Goal: Information Seeking & Learning: Learn about a topic

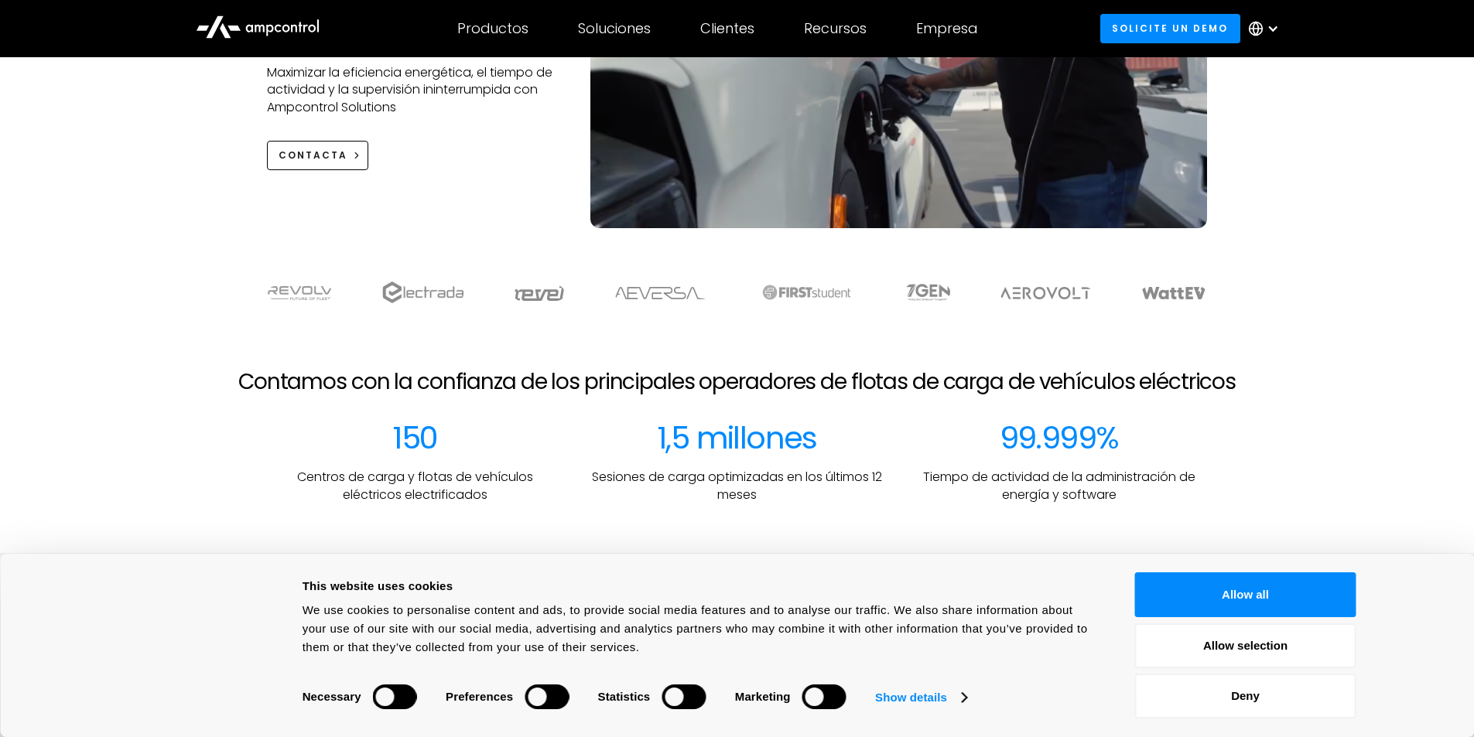
scroll to position [309, 0]
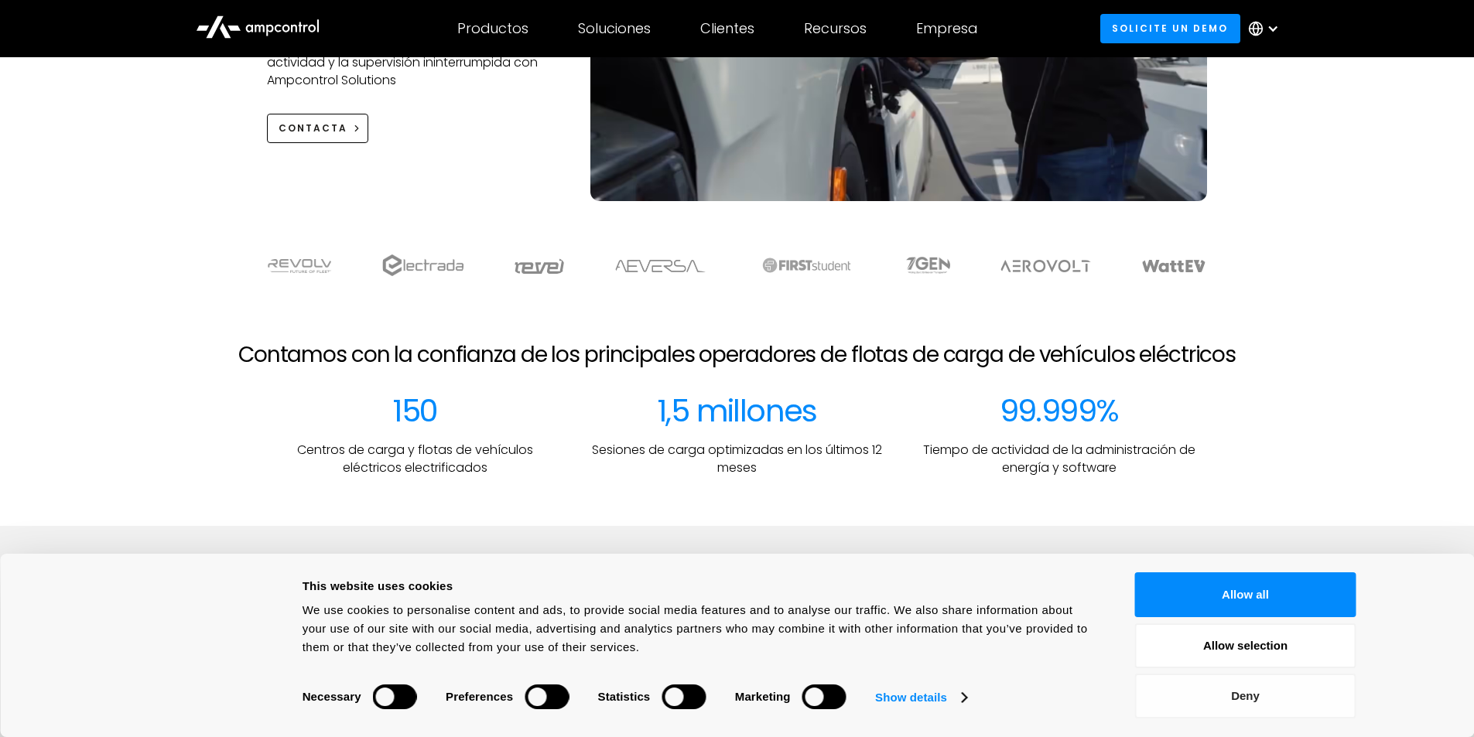
click at [1276, 703] on button "Deny" at bounding box center [1245, 696] width 221 height 45
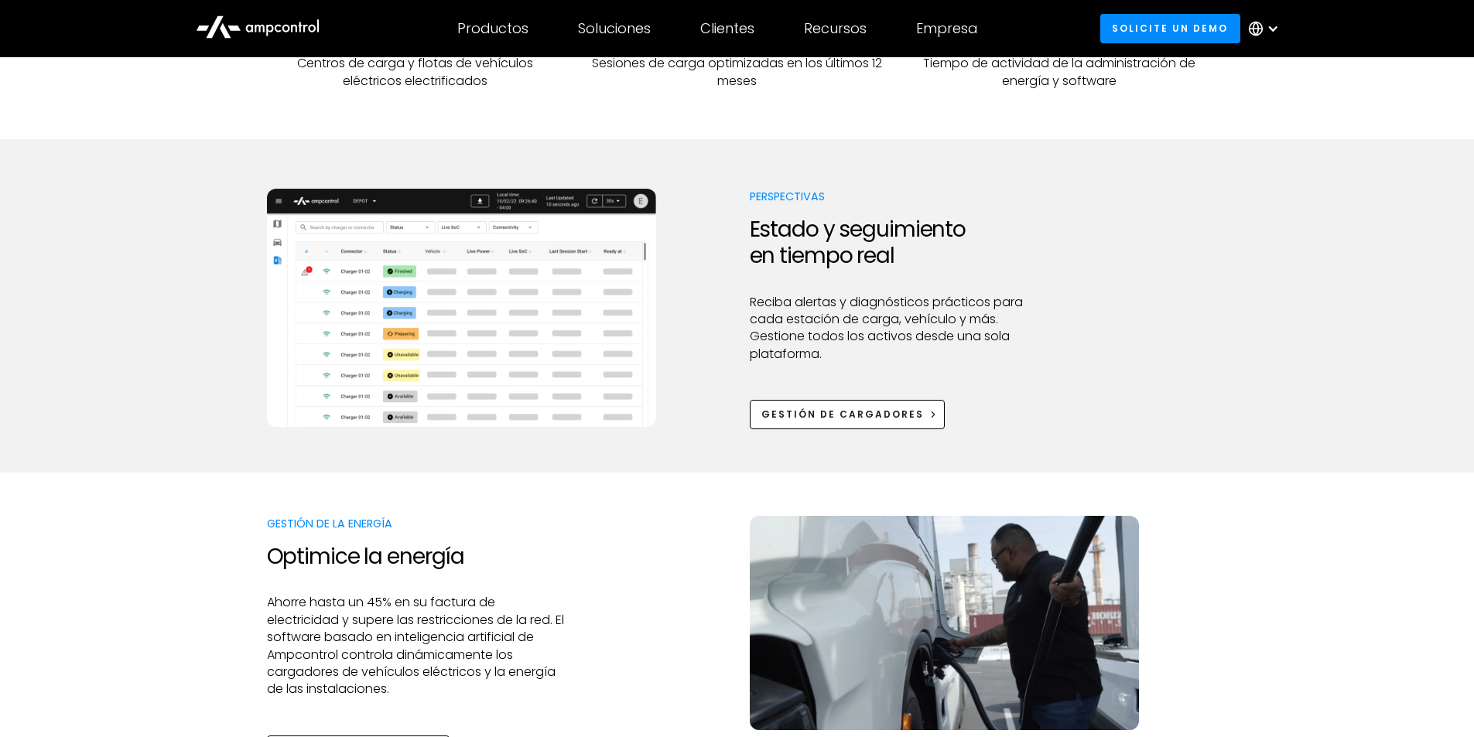
scroll to position [1083, 0]
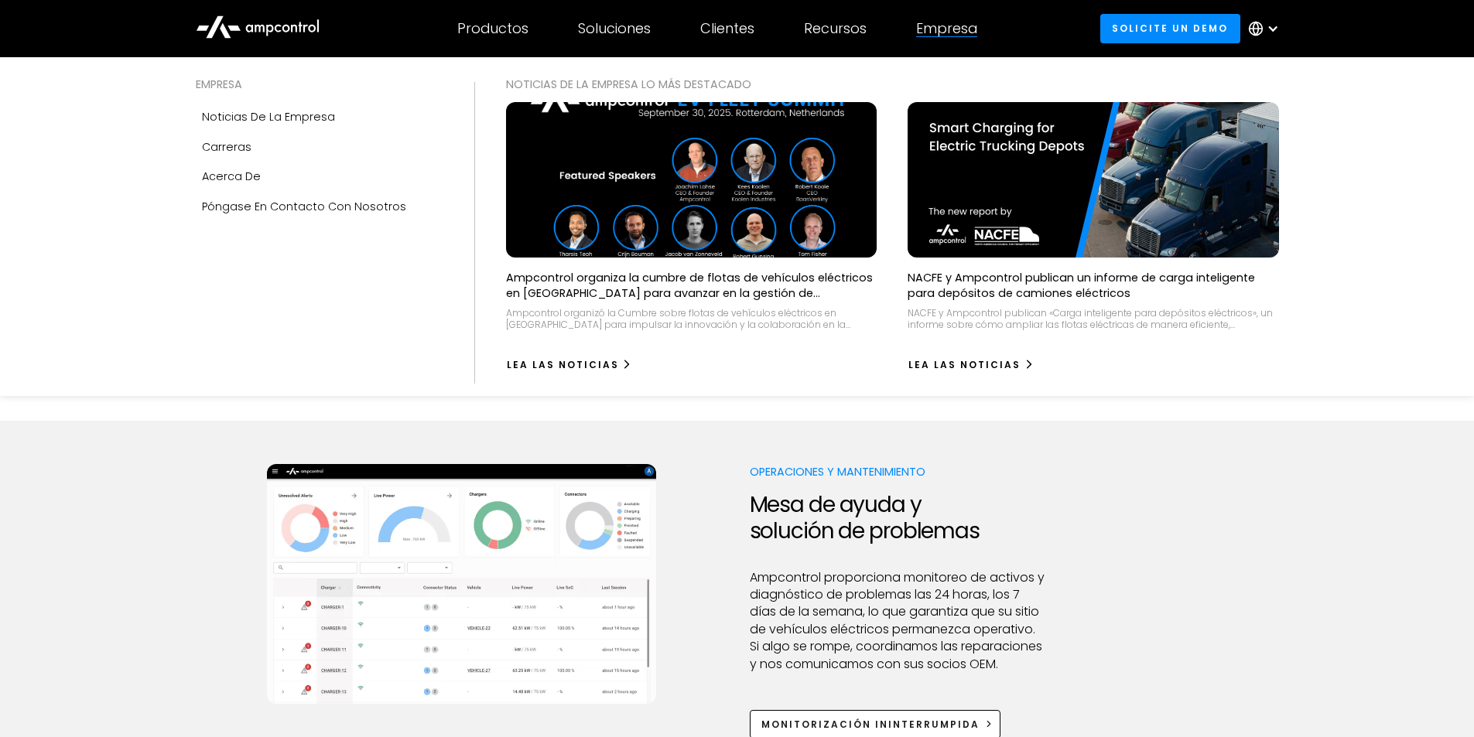
click at [967, 30] on div "Empresa" at bounding box center [946, 28] width 61 height 17
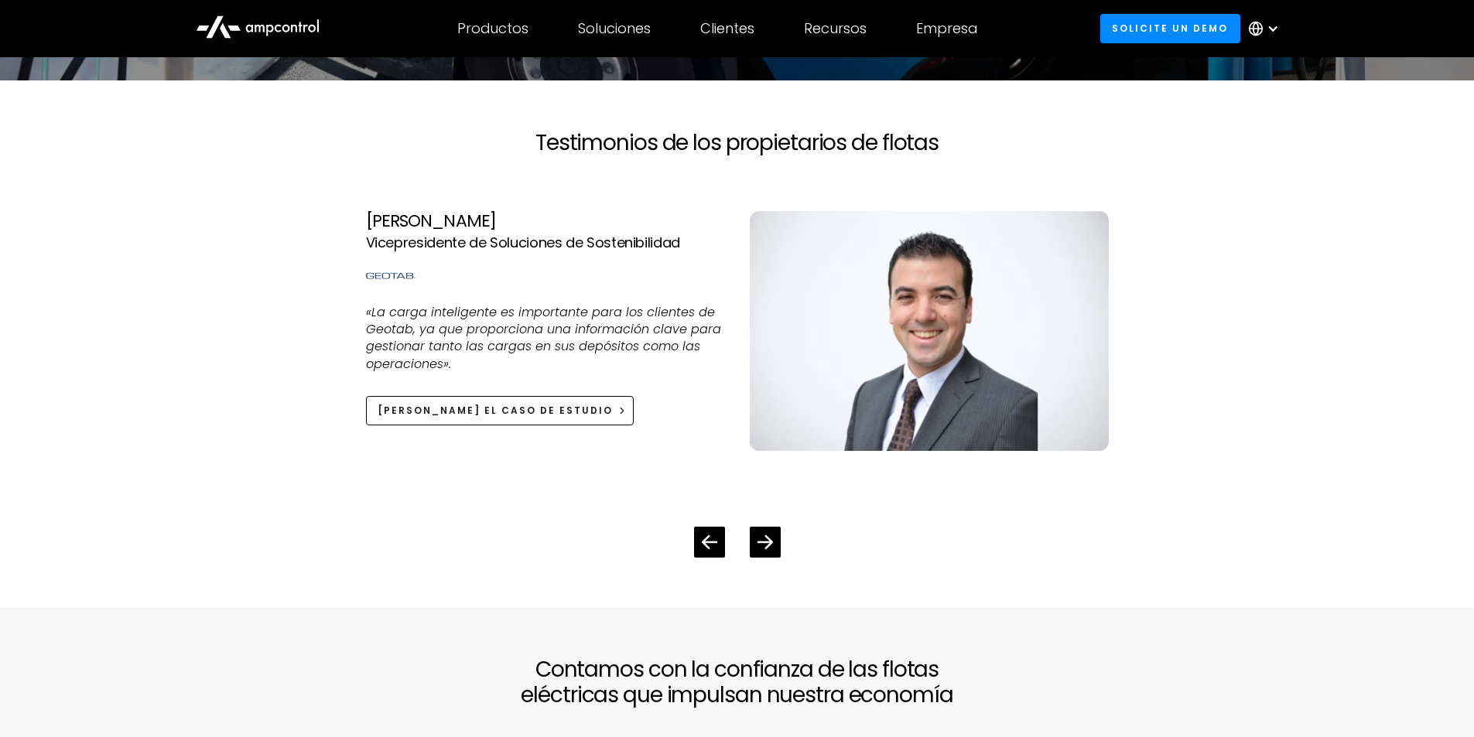
scroll to position [3559, 0]
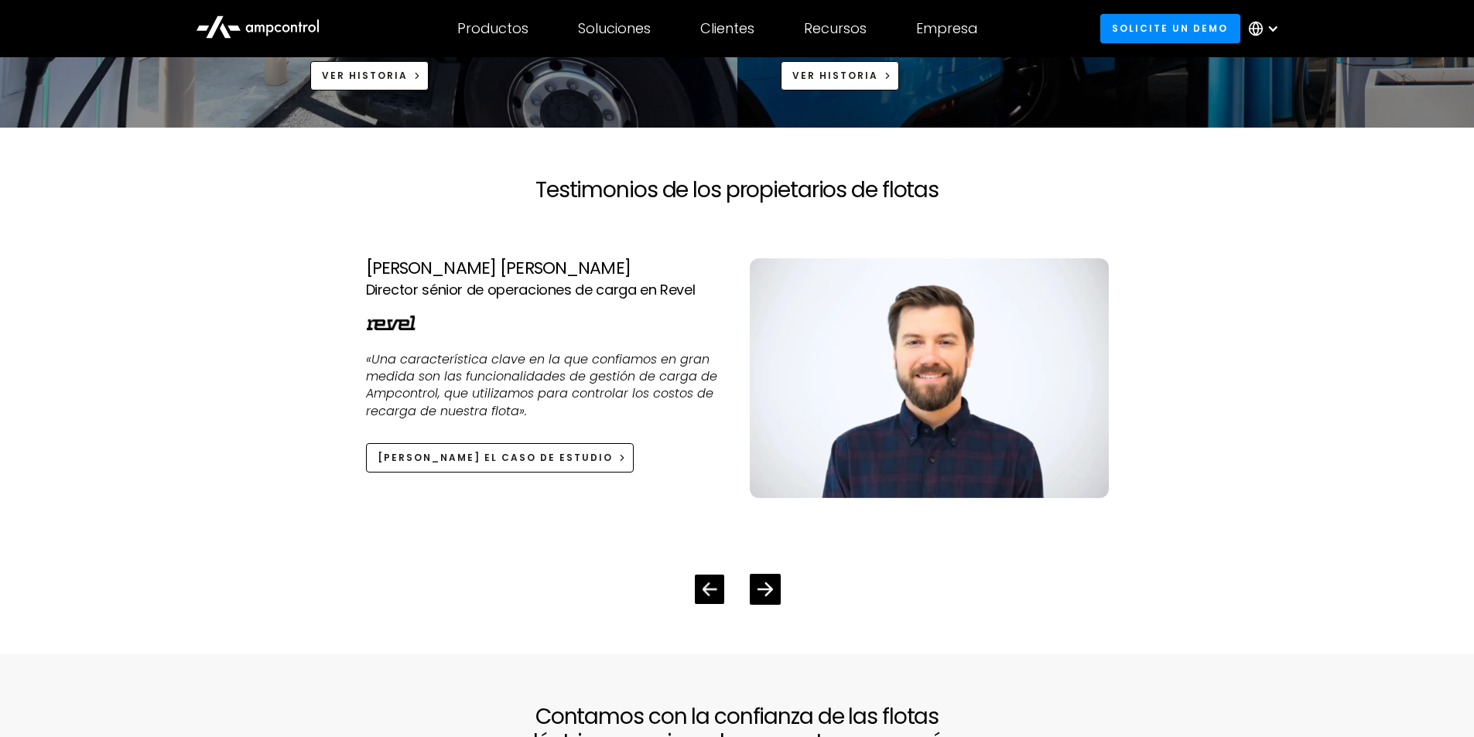
click at [704, 586] on icon "Previous slide" at bounding box center [709, 589] width 15 height 15
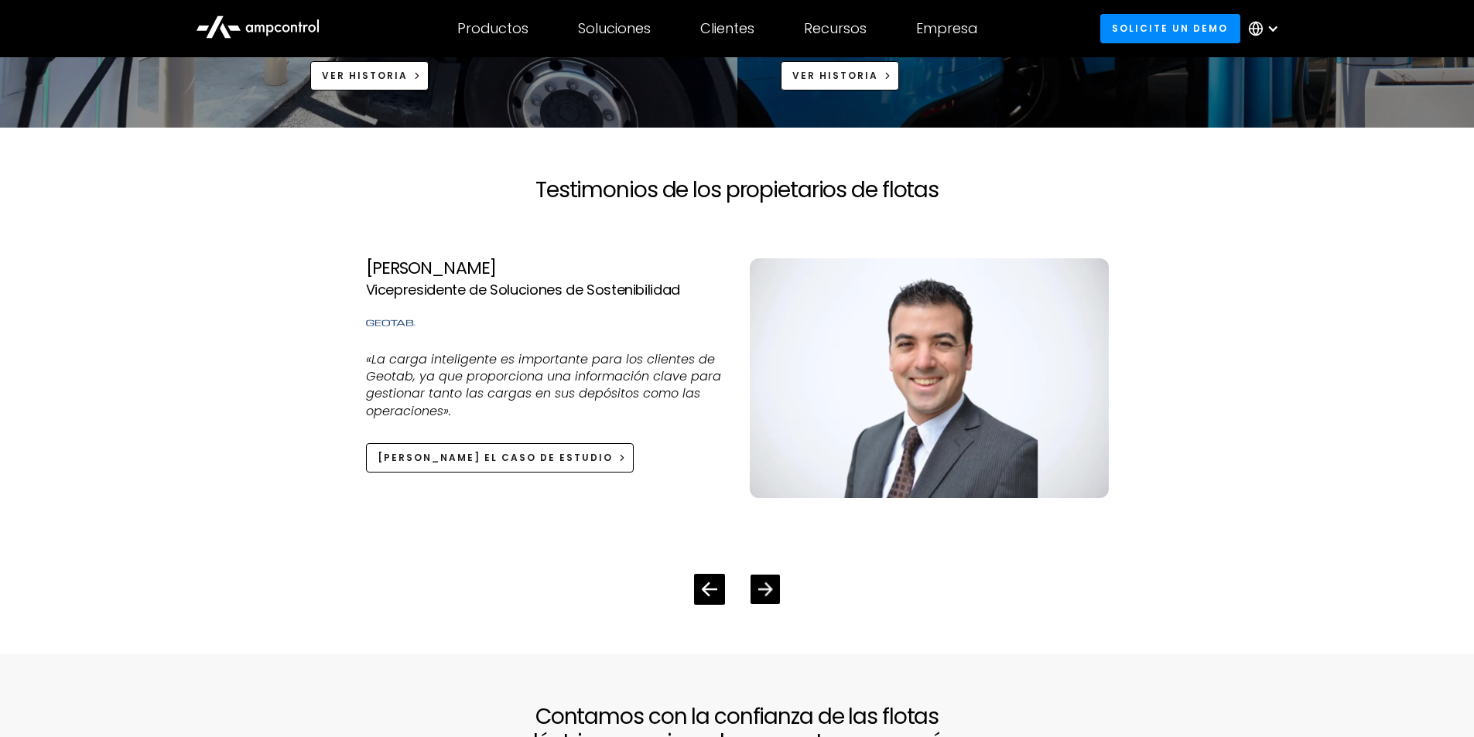
click at [760, 586] on icon "Next slide" at bounding box center [764, 589] width 15 height 15
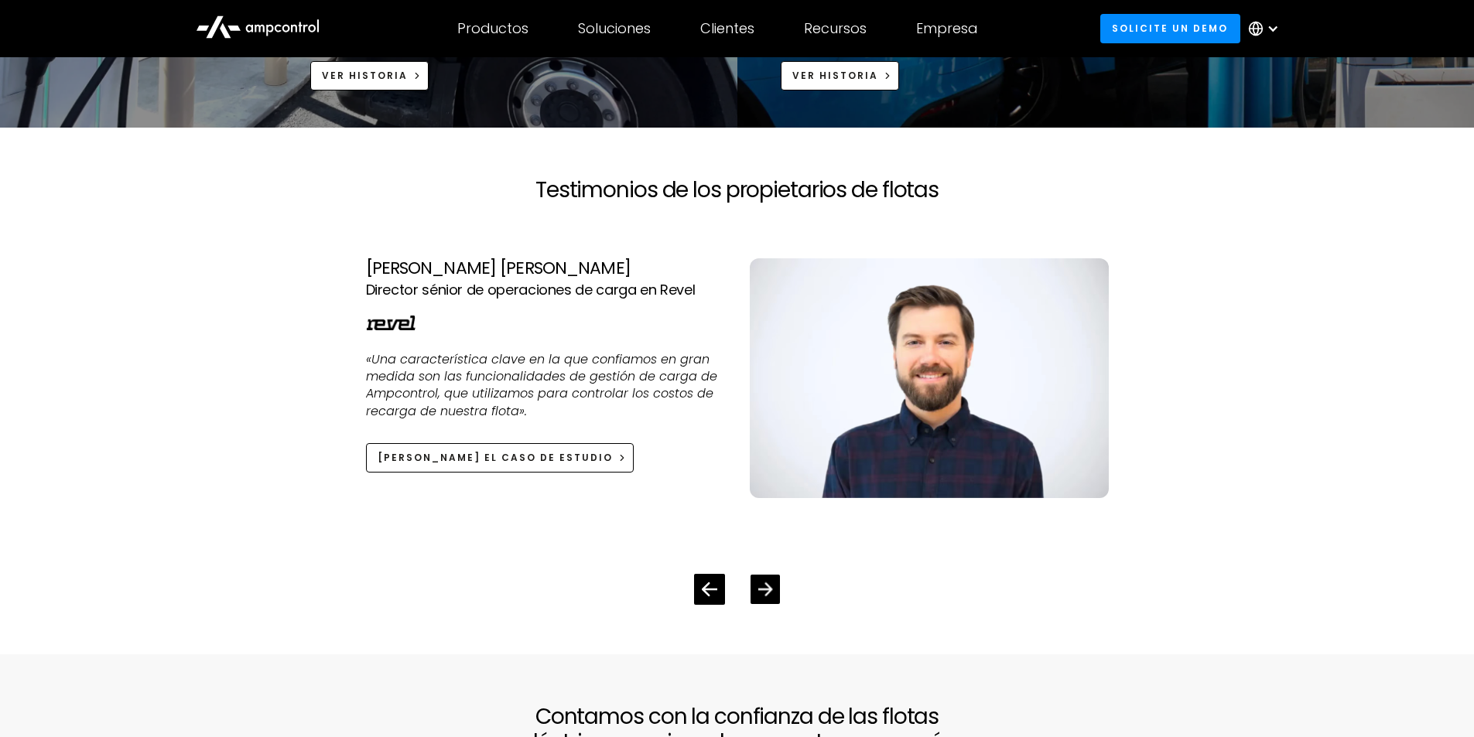
click at [760, 586] on icon "Next slide" at bounding box center [764, 589] width 15 height 15
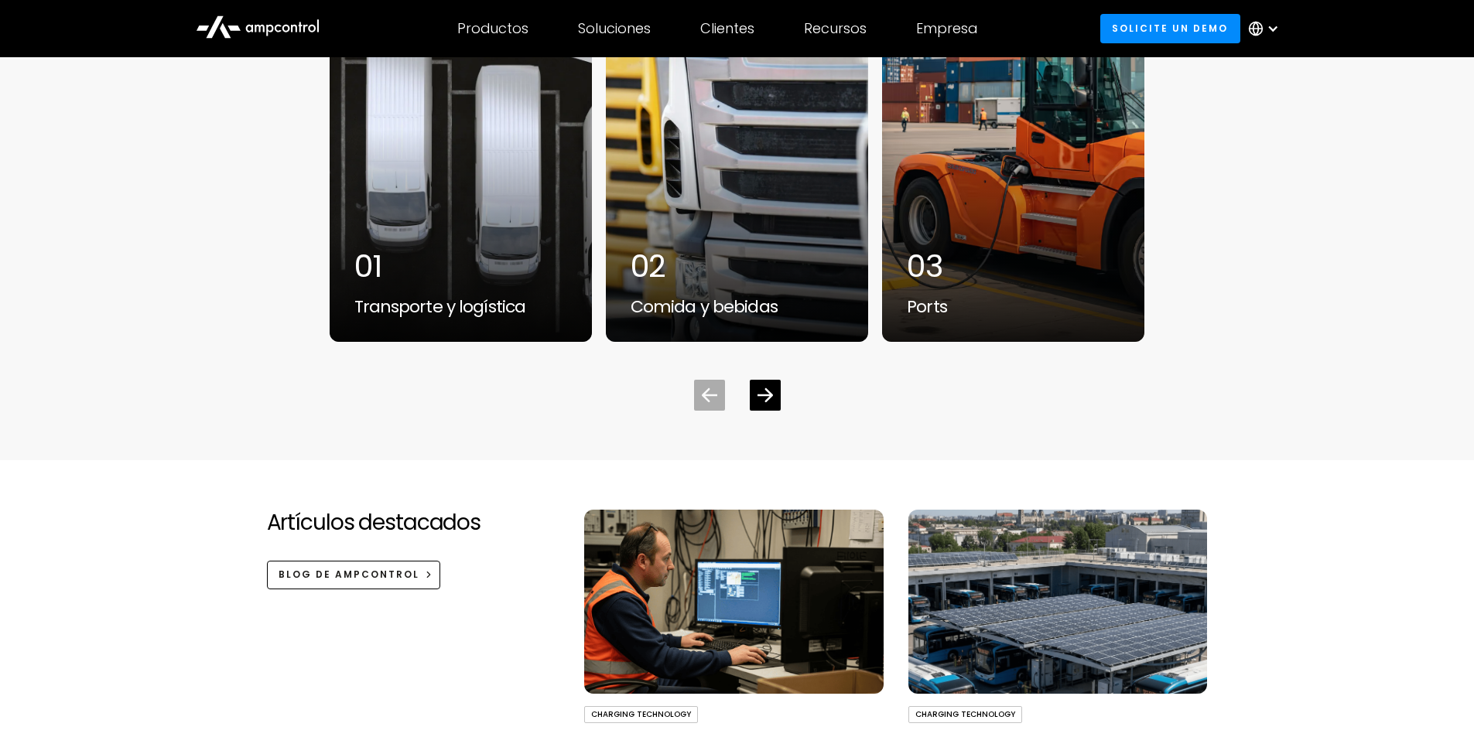
scroll to position [4178, 0]
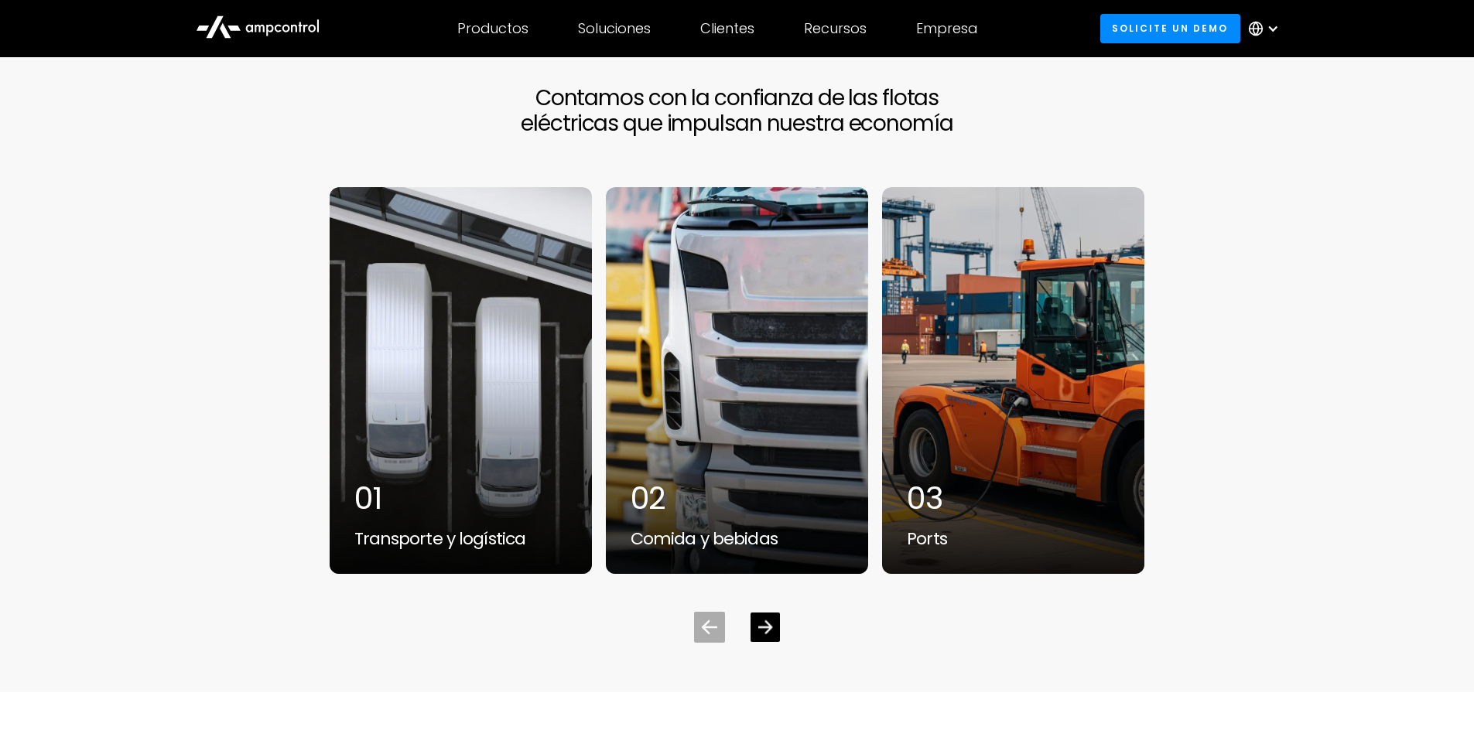
click at [764, 625] on icon "Next slide" at bounding box center [764, 627] width 15 height 15
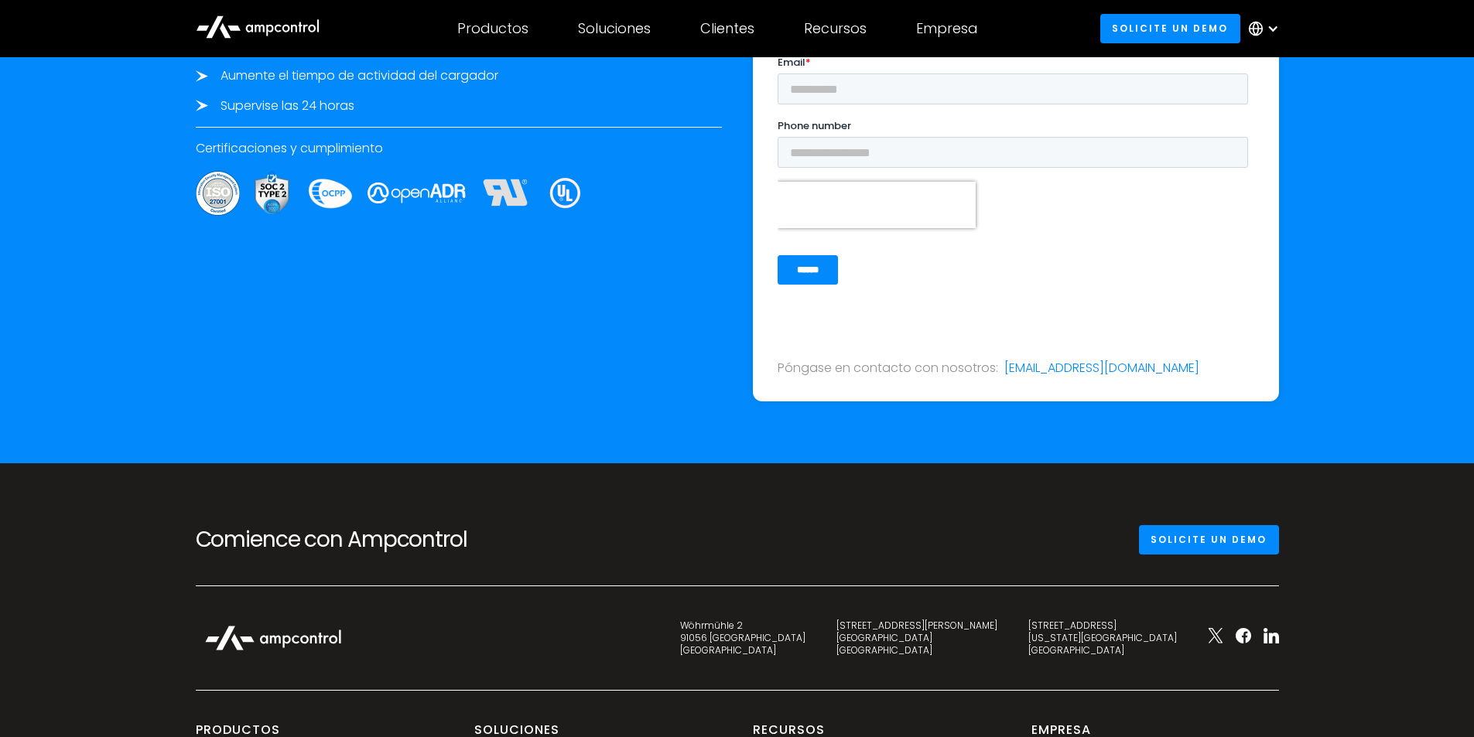
scroll to position [5648, 0]
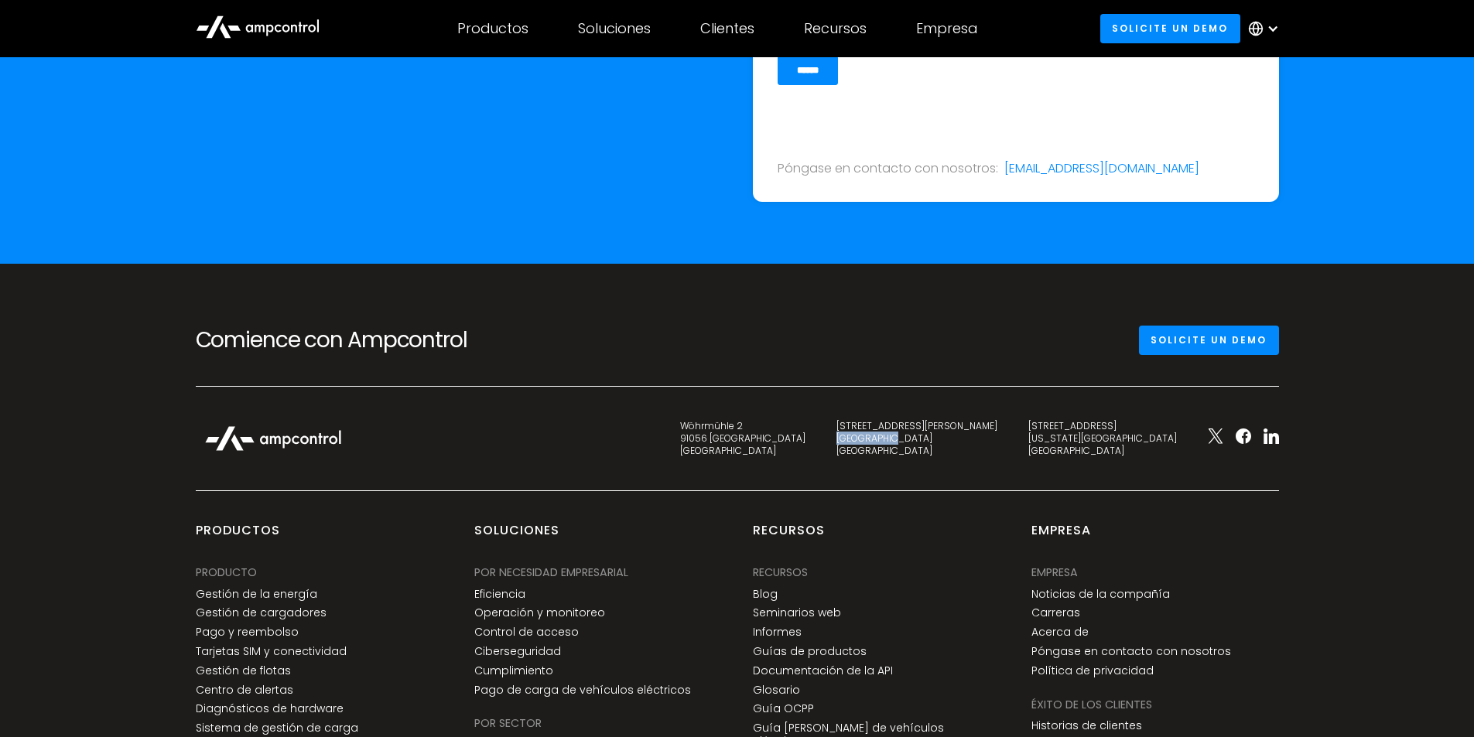
drag, startPoint x: 964, startPoint y: 440, endPoint x: 1035, endPoint y: 446, distance: 71.4
click at [1013, 442] on div "[STREET_ADDRESS][PERSON_NAME]" at bounding box center [917, 438] width 192 height 36
click at [1025, 465] on div "Wöhrmühle 2 91056 [GEOGRAPHIC_DATA] [STREET_ADDRESS][PERSON_NAME] [STREET_ADDRE…" at bounding box center [737, 454] width 1114 height 73
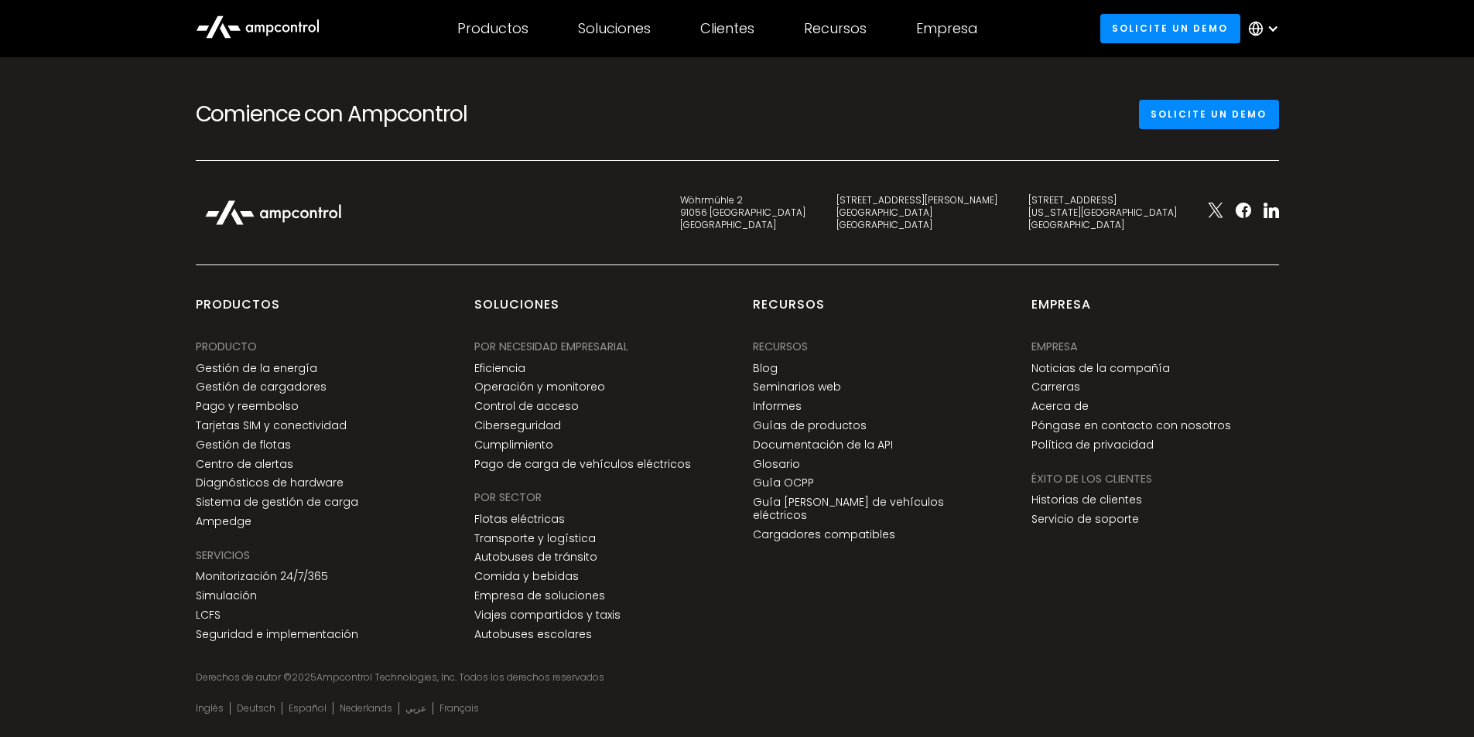
scroll to position [5880, 0]
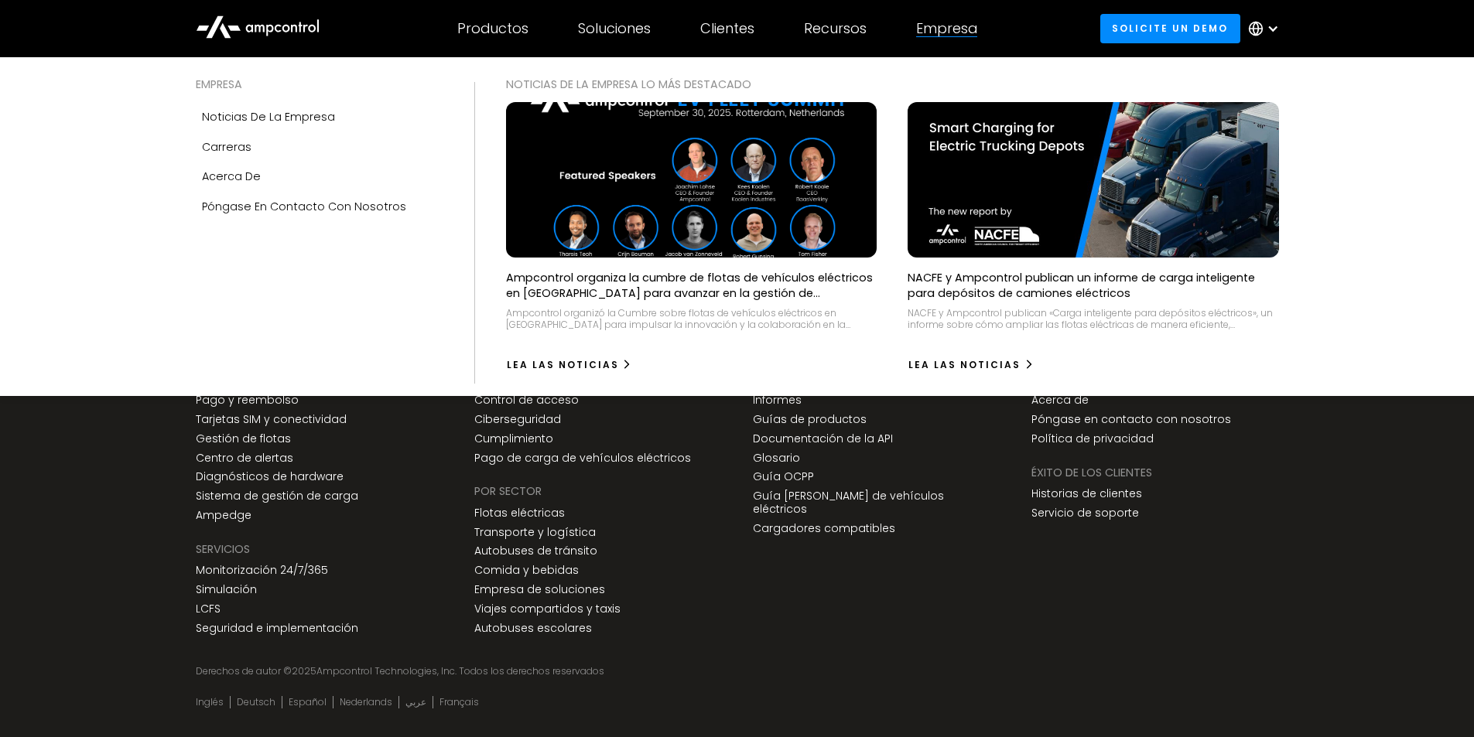
click at [962, 33] on div "Empresa" at bounding box center [946, 28] width 61 height 17
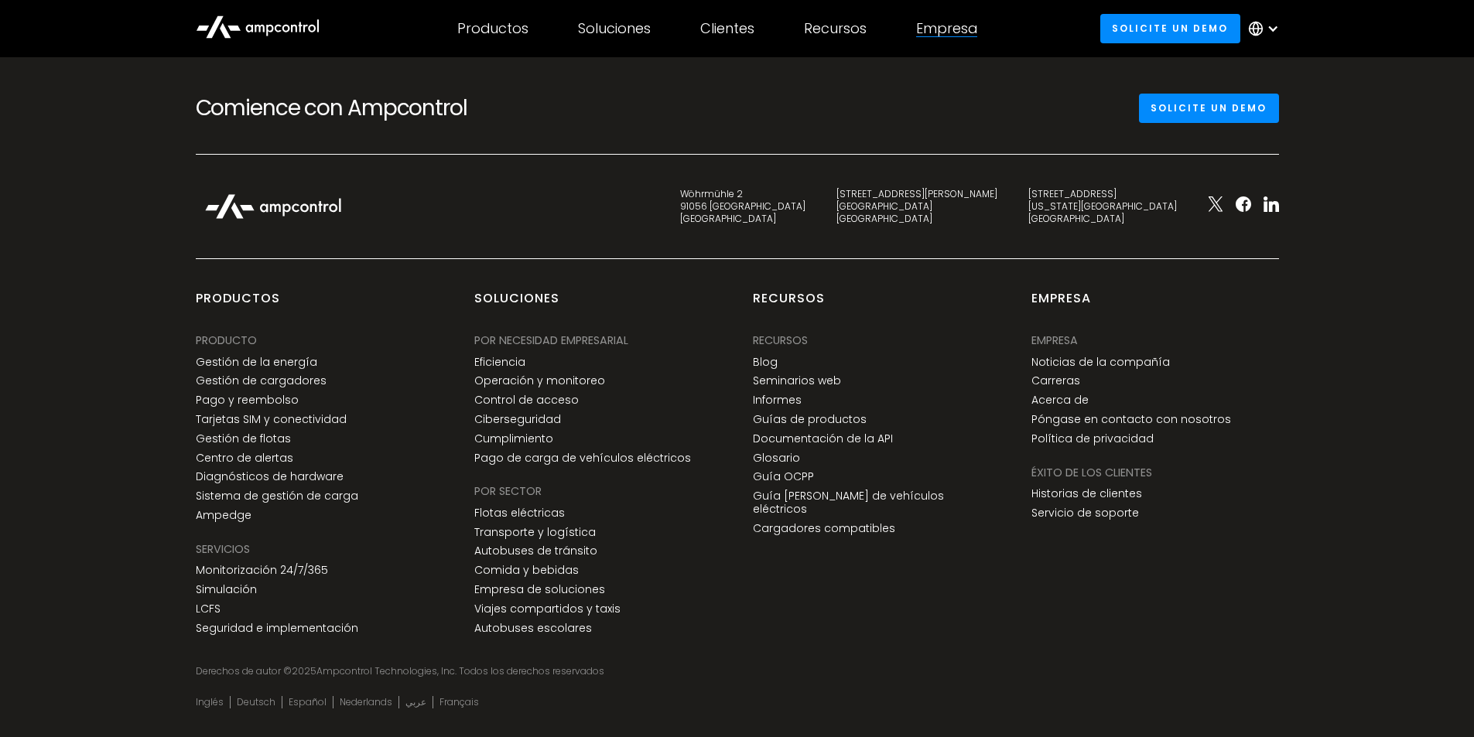
click at [951, 29] on div "Empresa" at bounding box center [946, 28] width 61 height 17
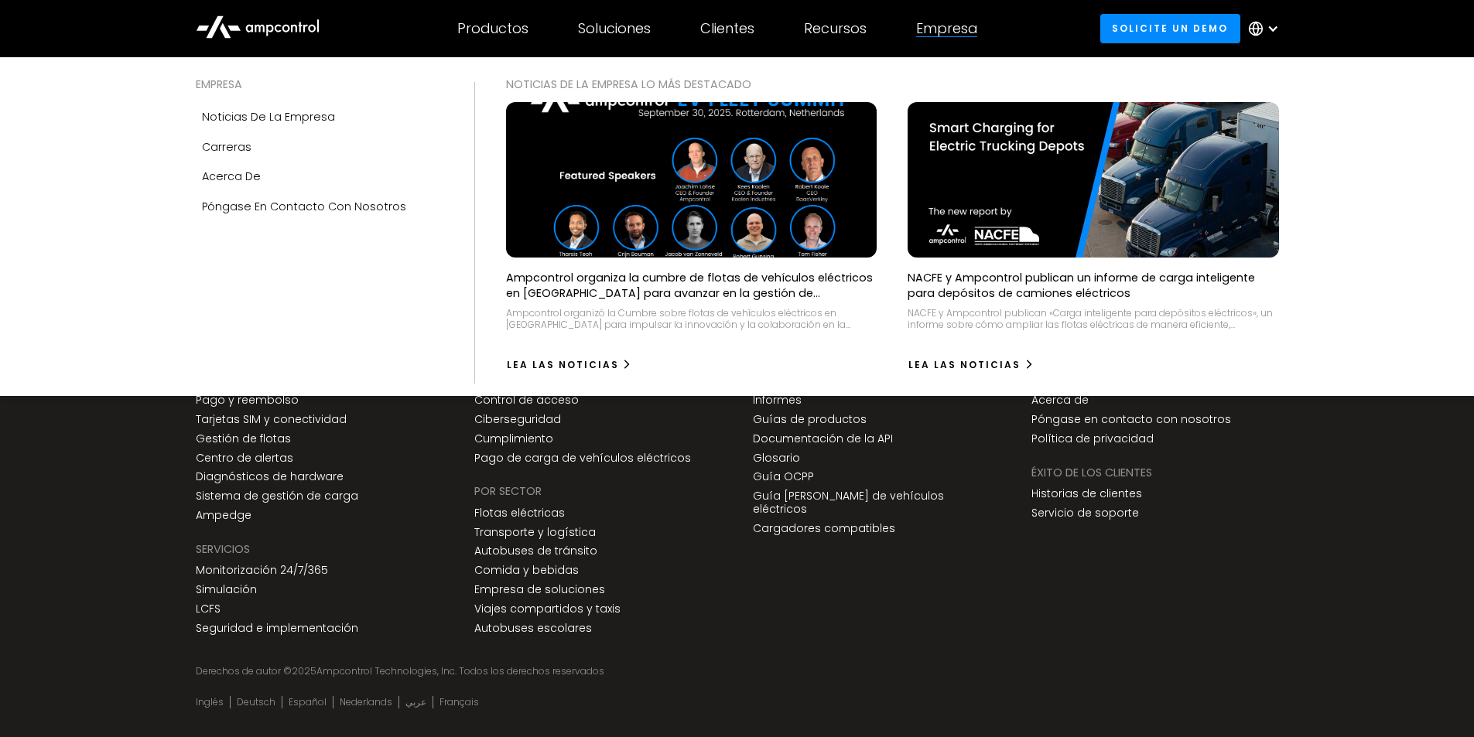
click at [934, 33] on div "Empresa" at bounding box center [946, 28] width 61 height 17
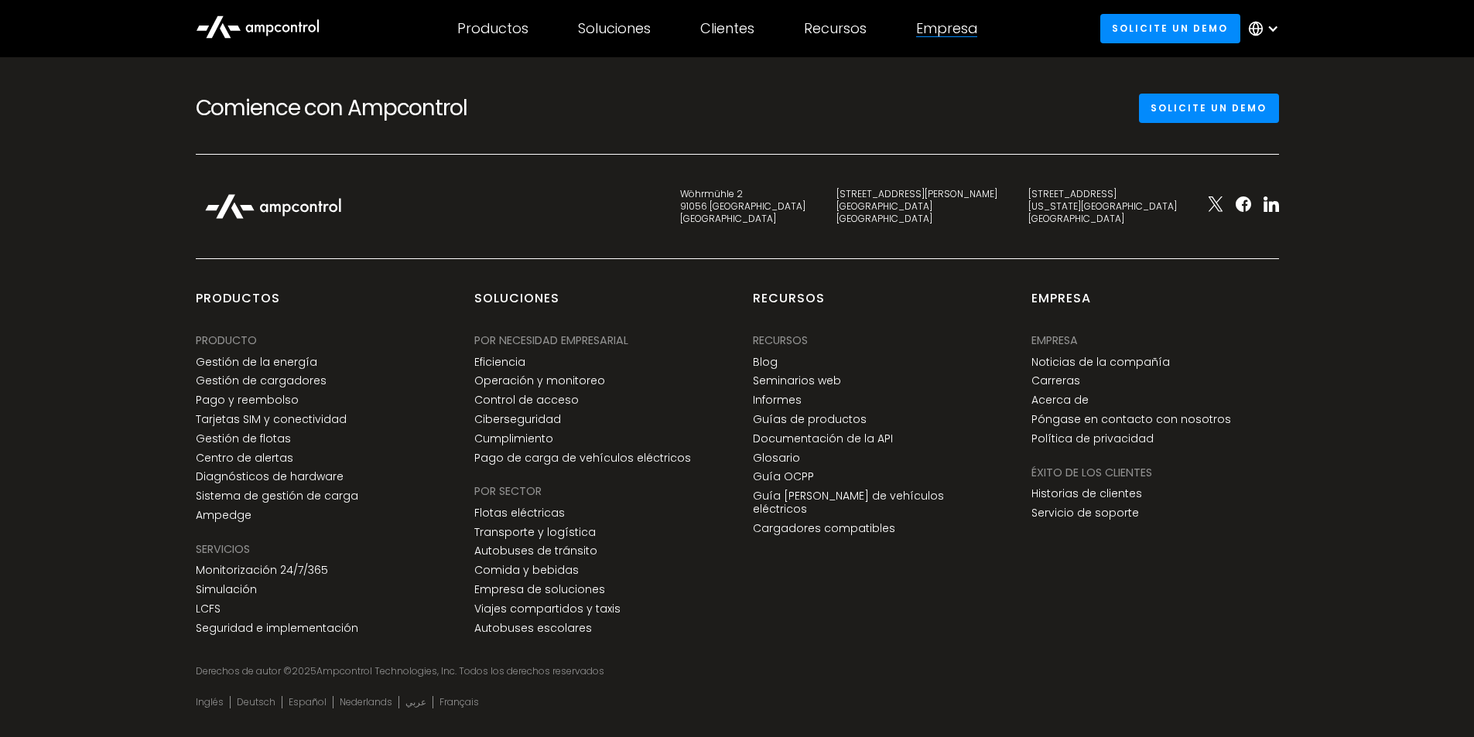
click at [934, 33] on div "Empresa" at bounding box center [946, 28] width 61 height 17
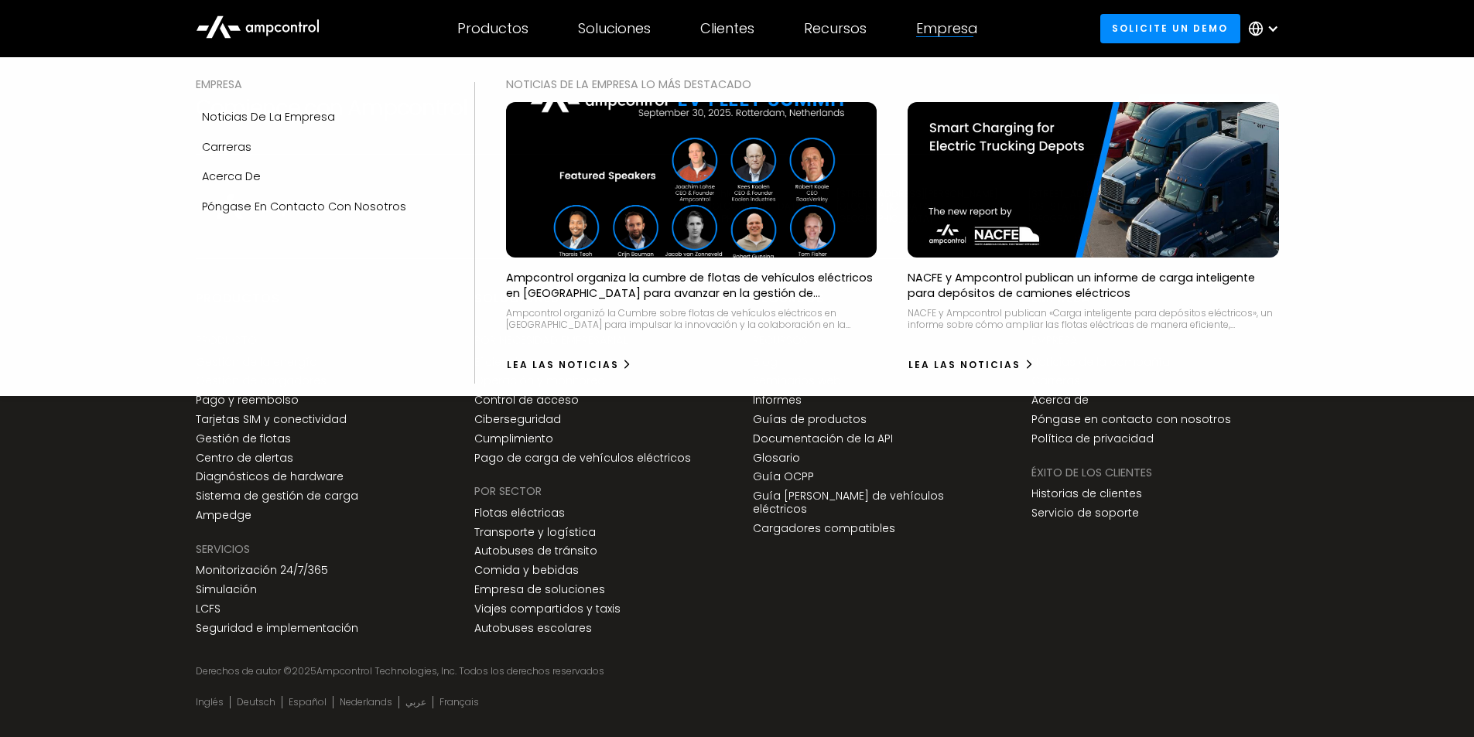
click at [935, 22] on div "Empresa" at bounding box center [946, 28] width 61 height 17
click at [278, 179] on link "Acerca de" at bounding box center [320, 176] width 248 height 29
